Goal: Transaction & Acquisition: Purchase product/service

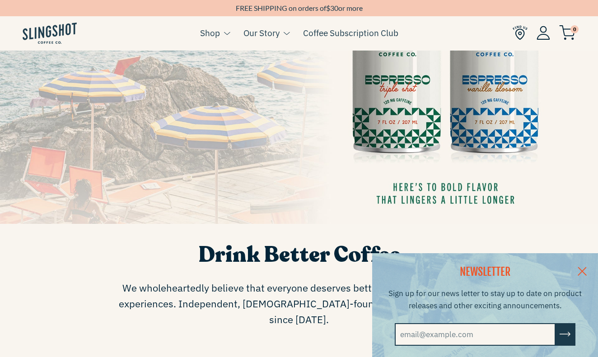
scroll to position [169, 0]
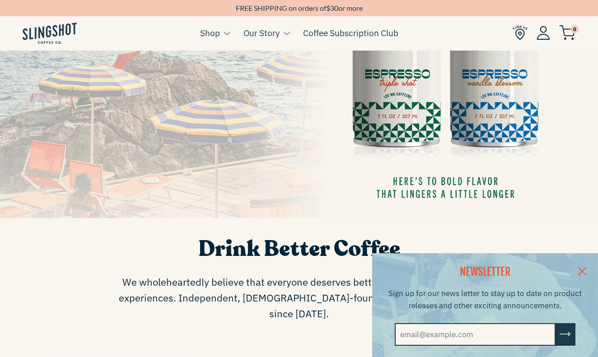
click at [582, 271] on link at bounding box center [582, 270] width 32 height 35
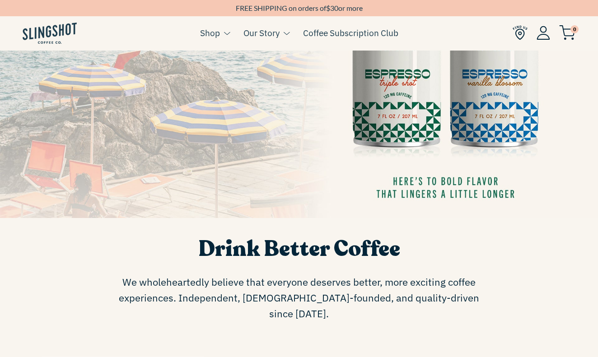
click at [514, 113] on img at bounding box center [299, 50] width 598 height 336
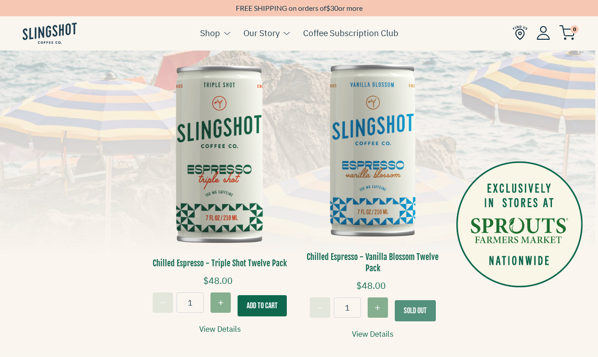
scroll to position [187, 3]
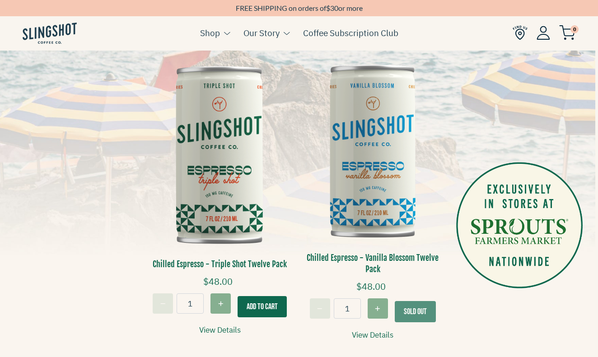
click at [217, 325] on link "View Details" at bounding box center [220, 330] width 42 height 12
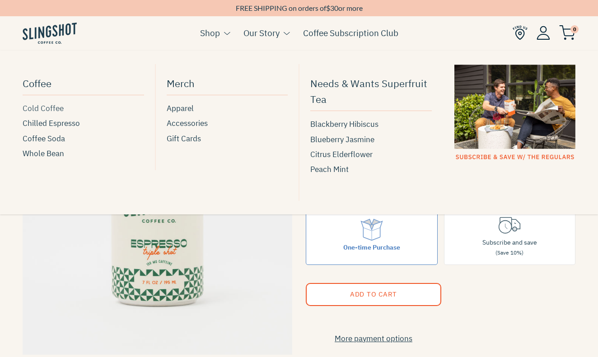
click at [56, 107] on span "Cold Coffee" at bounding box center [43, 109] width 41 height 12
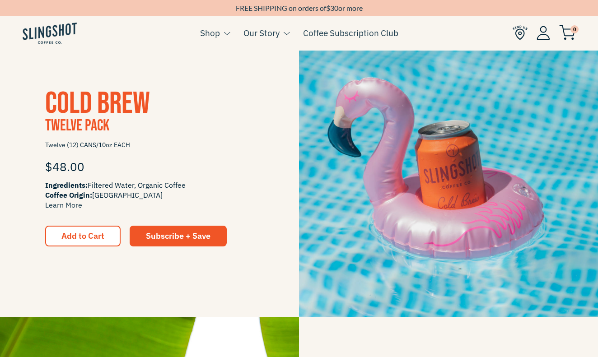
scroll to position [799, 0]
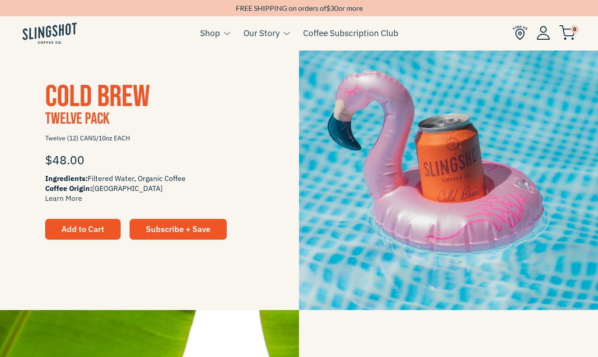
click at [80, 230] on span "Add to Cart" at bounding box center [82, 229] width 43 height 10
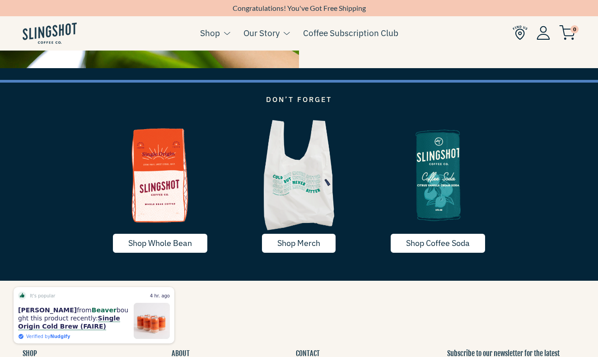
scroll to position [1342, 0]
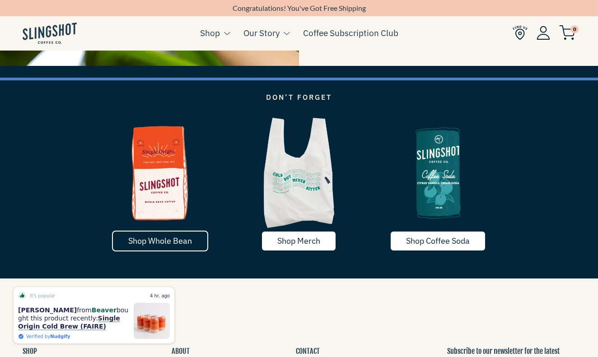
click at [142, 249] on link "Shop Whole Bean" at bounding box center [160, 241] width 96 height 21
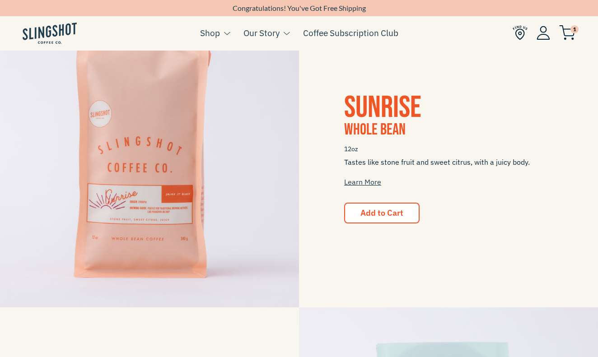
scroll to position [498, 0]
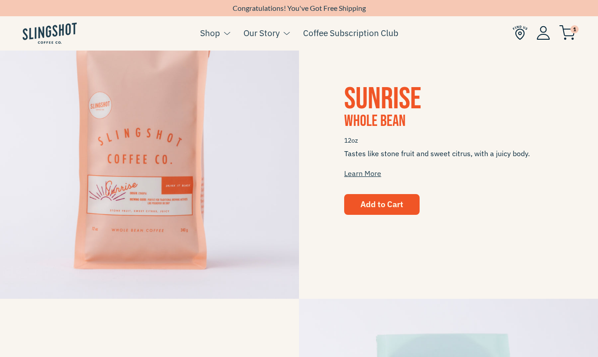
click at [363, 207] on span "Add to Cart" at bounding box center [381, 204] width 43 height 10
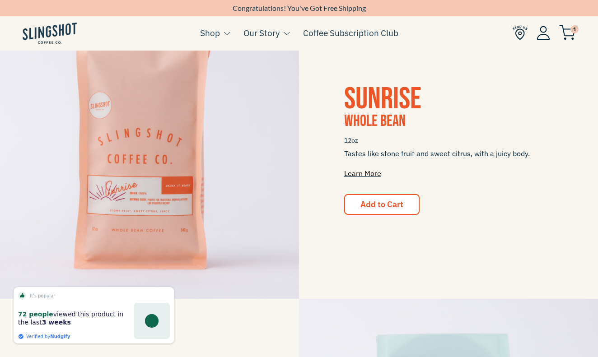
click at [368, 170] on link "Learn More" at bounding box center [362, 173] width 37 height 9
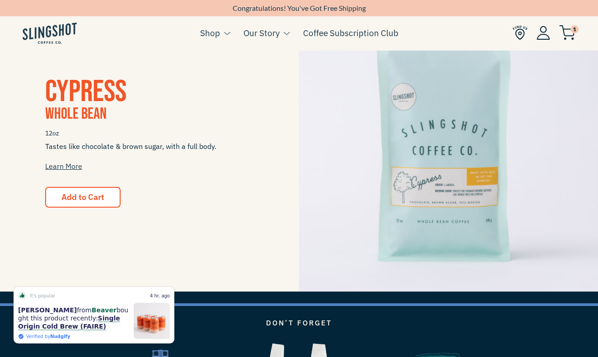
scroll to position [809, 0]
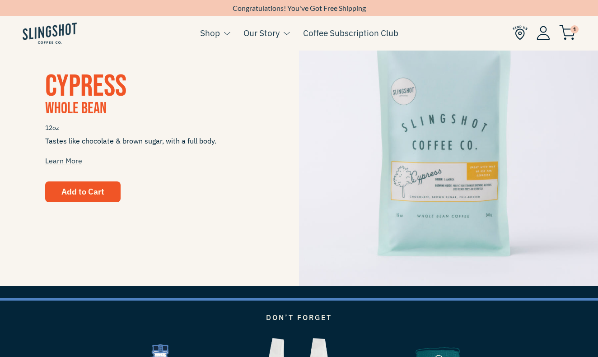
click at [89, 189] on span "Add to Cart" at bounding box center [82, 191] width 43 height 10
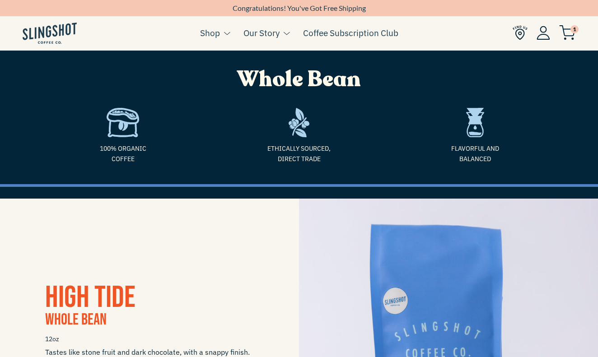
scroll to position [0, 0]
click at [569, 27] on img at bounding box center [567, 32] width 16 height 15
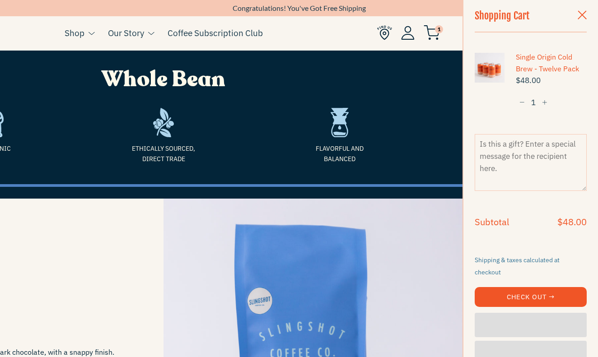
click at [552, 291] on button "Check Out →" at bounding box center [531, 297] width 112 height 20
